Goal: Task Accomplishment & Management: Complete application form

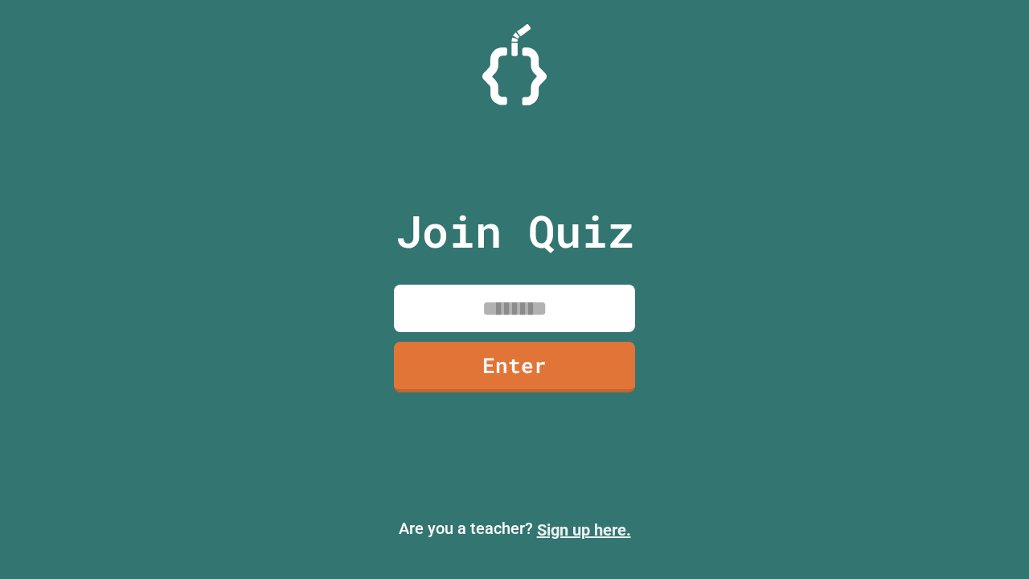
click at [583, 530] on link "Sign up here." at bounding box center [584, 529] width 94 height 19
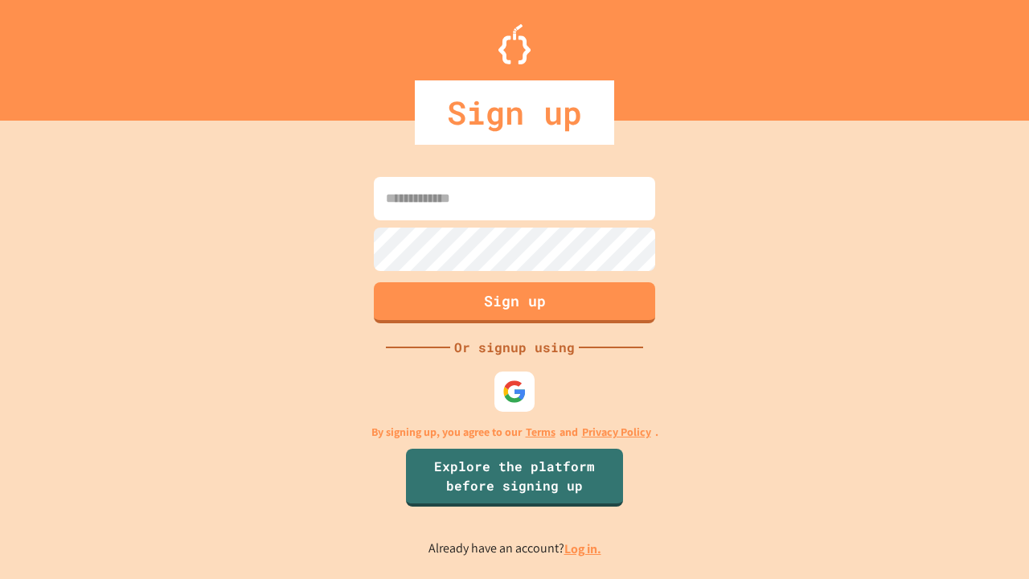
click at [583, 548] on link "Log in." at bounding box center [582, 548] width 37 height 17
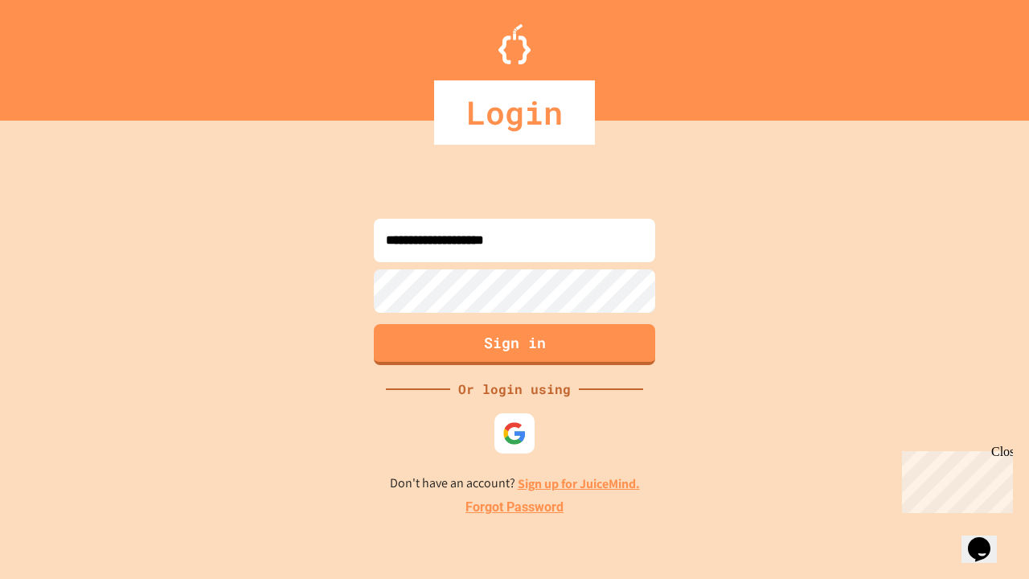
type input "**********"
